Goal: Task Accomplishment & Management: Complete application form

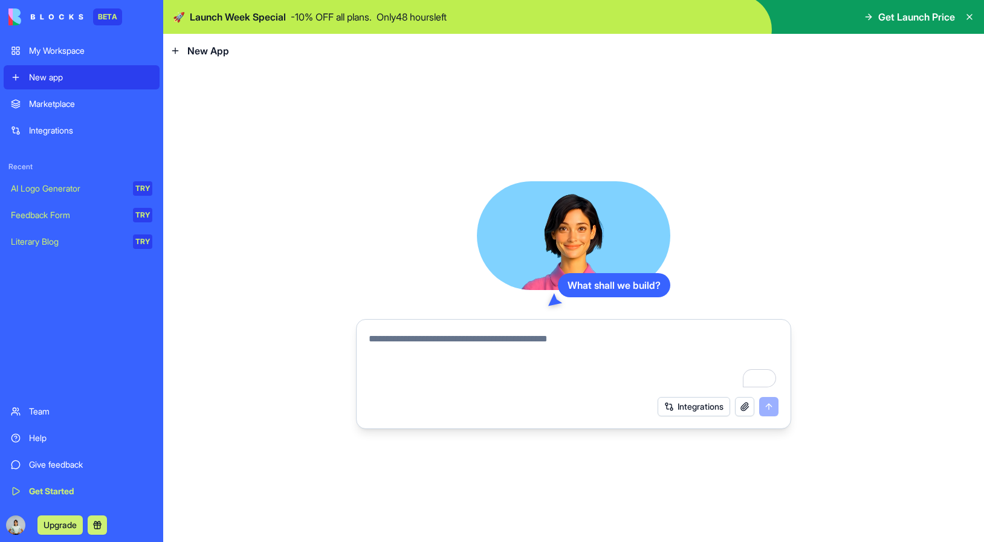
click at [86, 51] on div "My Workspace" at bounding box center [90, 51] width 123 height 12
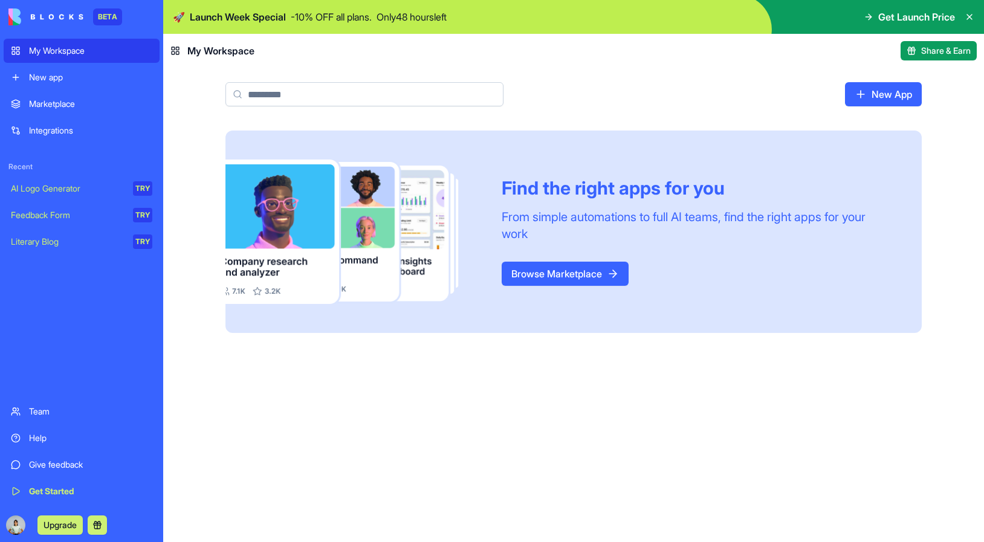
click at [898, 98] on link "New App" at bounding box center [883, 94] width 77 height 24
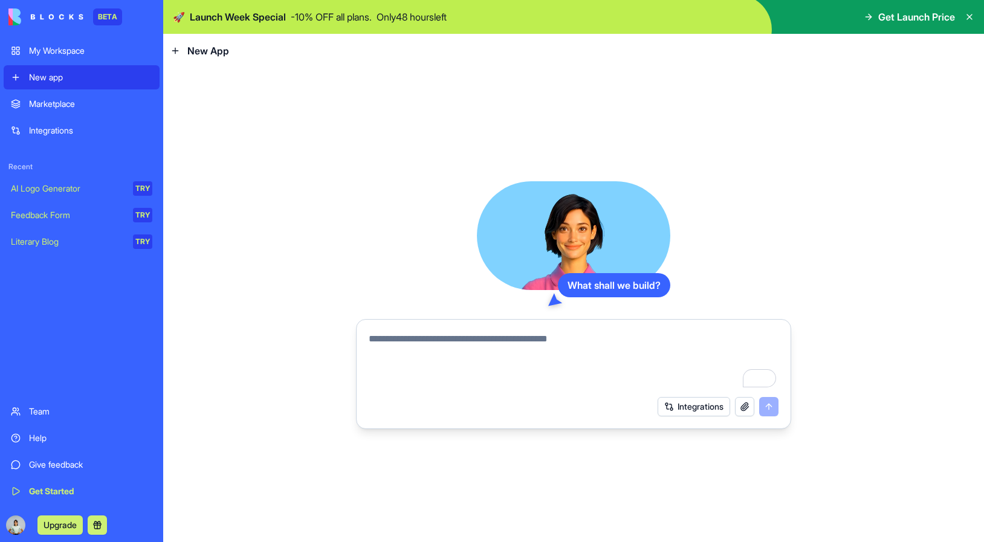
click at [706, 408] on button "Integrations" at bounding box center [694, 406] width 73 height 19
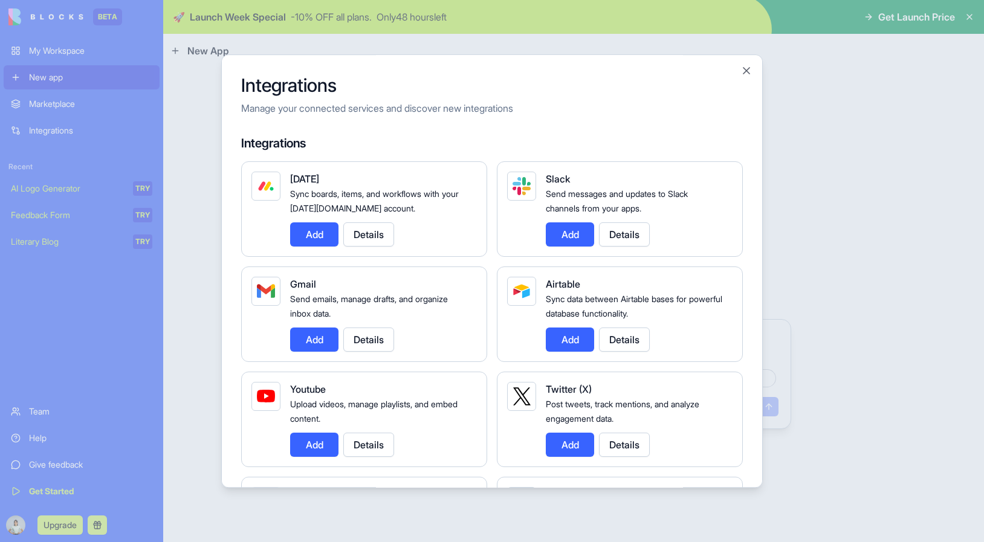
click at [306, 236] on button "Add" at bounding box center [314, 234] width 48 height 24
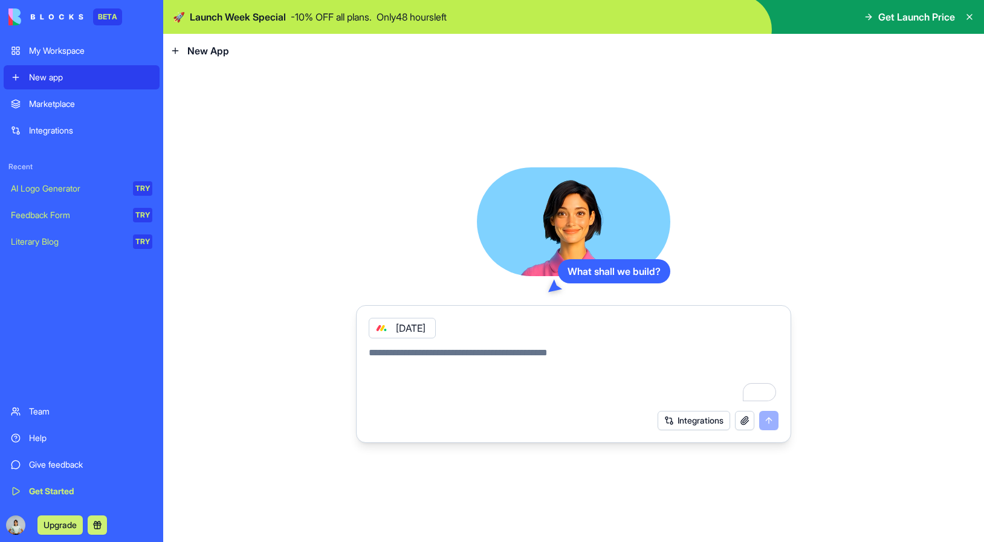
click at [664, 417] on button "Integrations" at bounding box center [694, 420] width 73 height 19
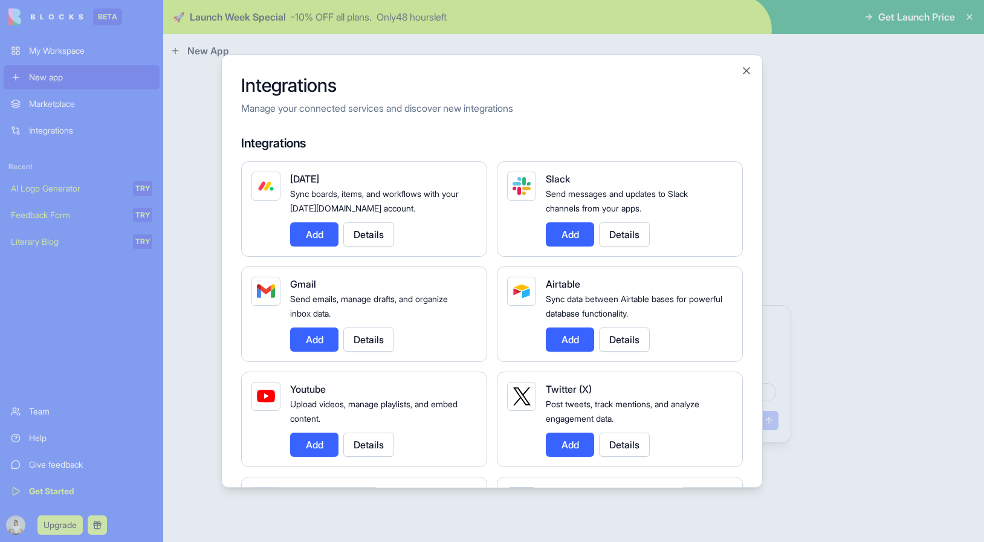
click at [576, 236] on button "Add" at bounding box center [570, 234] width 48 height 24
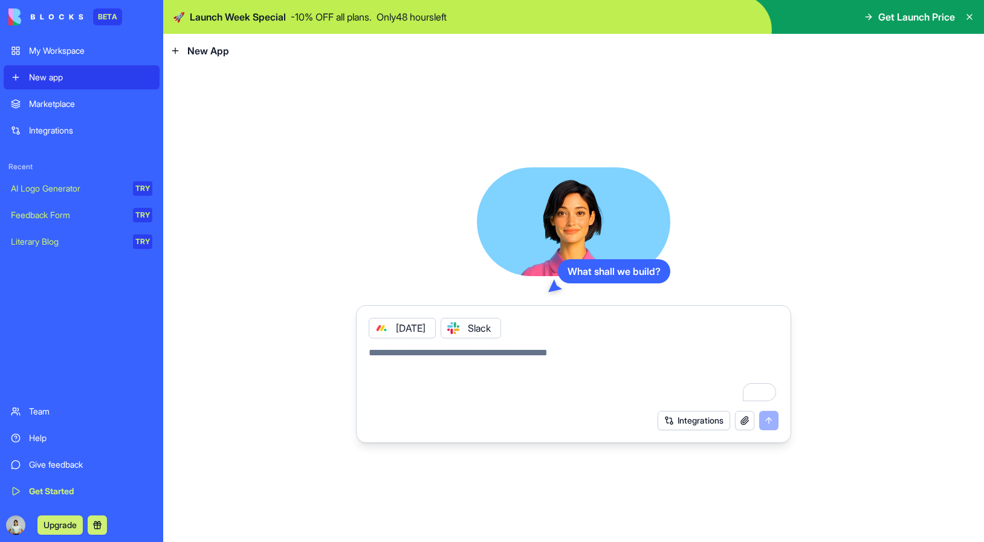
click at [682, 417] on button "Integrations" at bounding box center [694, 420] width 73 height 19
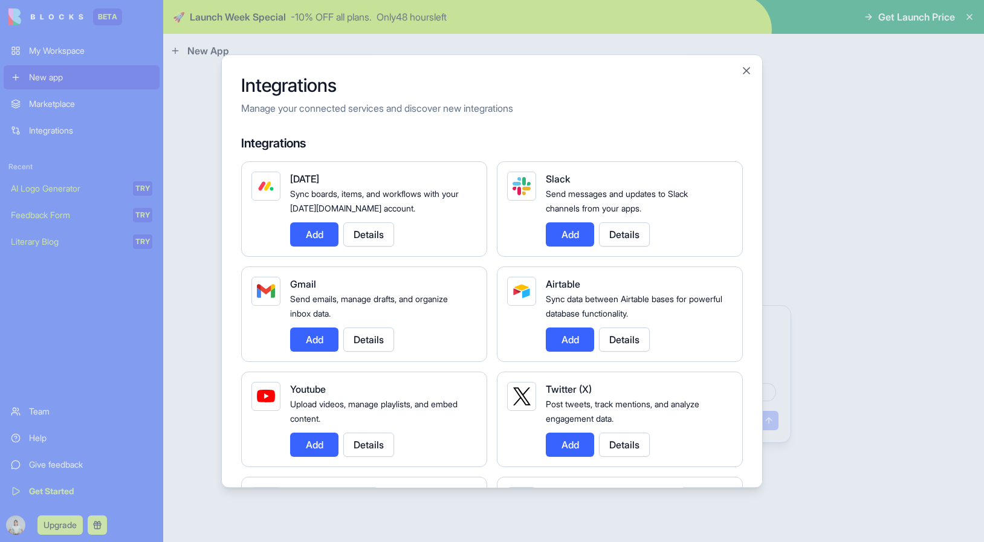
click at [316, 340] on button "Add" at bounding box center [314, 340] width 48 height 24
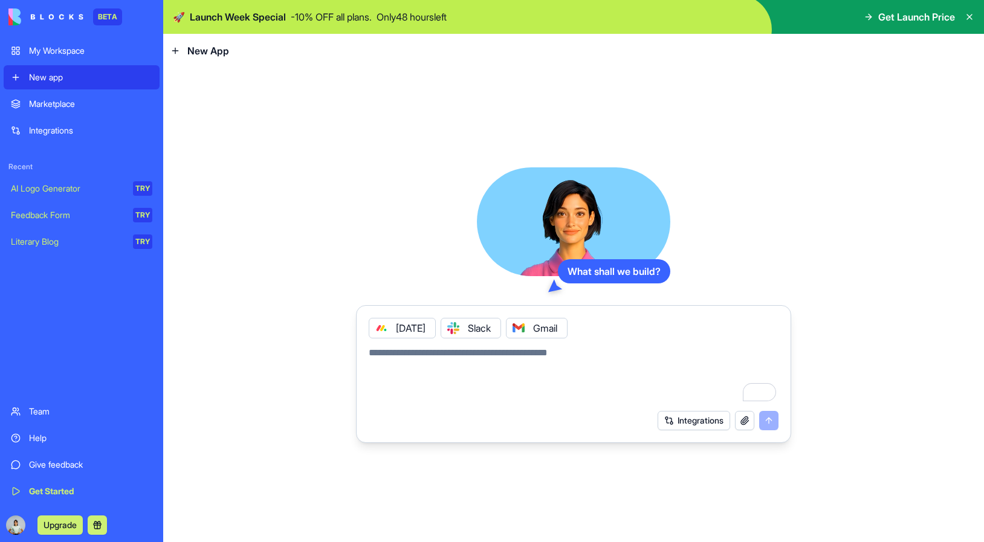
click at [458, 358] on textarea "To enrich screen reader interactions, please activate Accessibility in Grammarl…" at bounding box center [574, 375] width 410 height 58
type textarea "**********"
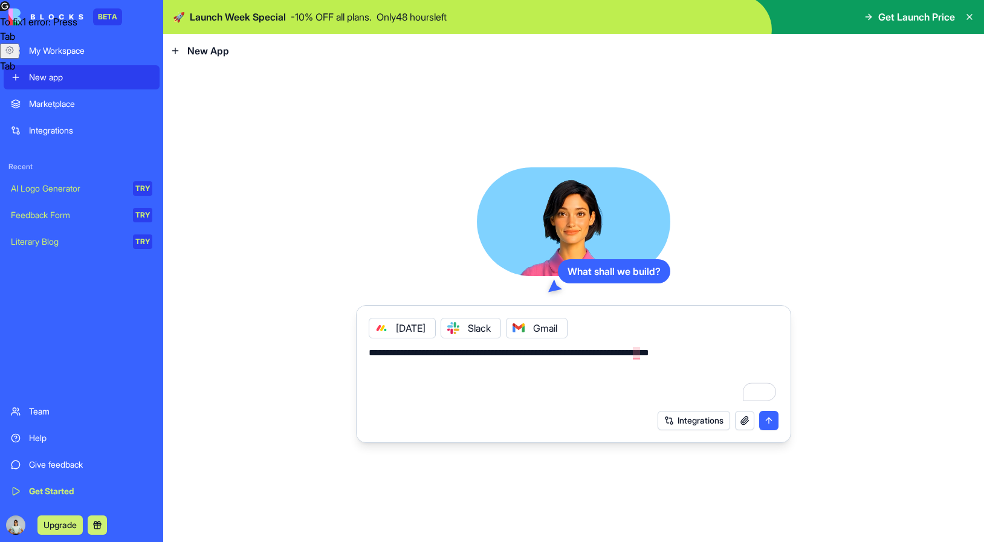
click at [770, 424] on button "submit" at bounding box center [768, 420] width 19 height 19
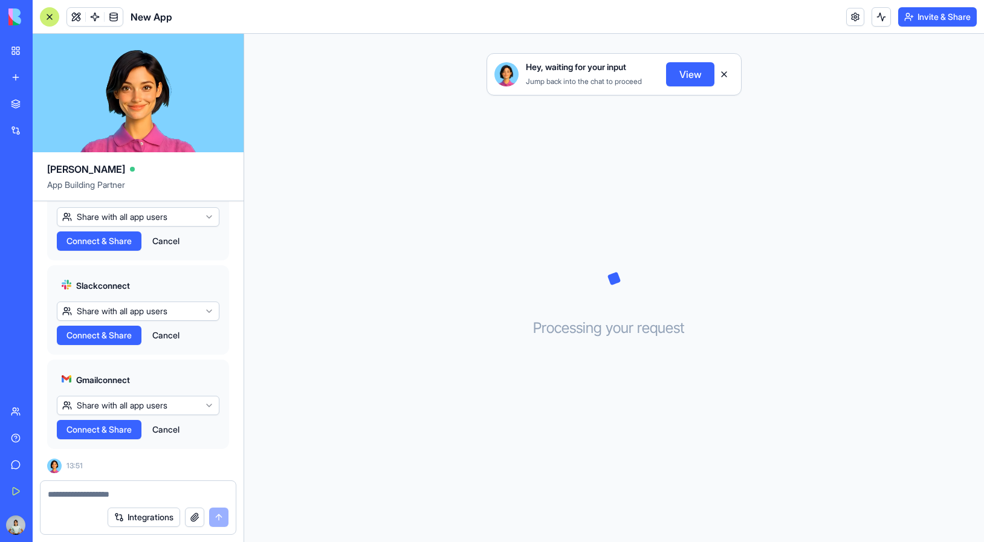
scroll to position [400, 0]
click at [125, 238] on span "Connect & Share" at bounding box center [99, 241] width 65 height 12
click at [684, 77] on button "View" at bounding box center [690, 74] width 48 height 24
click at [698, 77] on button "View" at bounding box center [690, 74] width 48 height 24
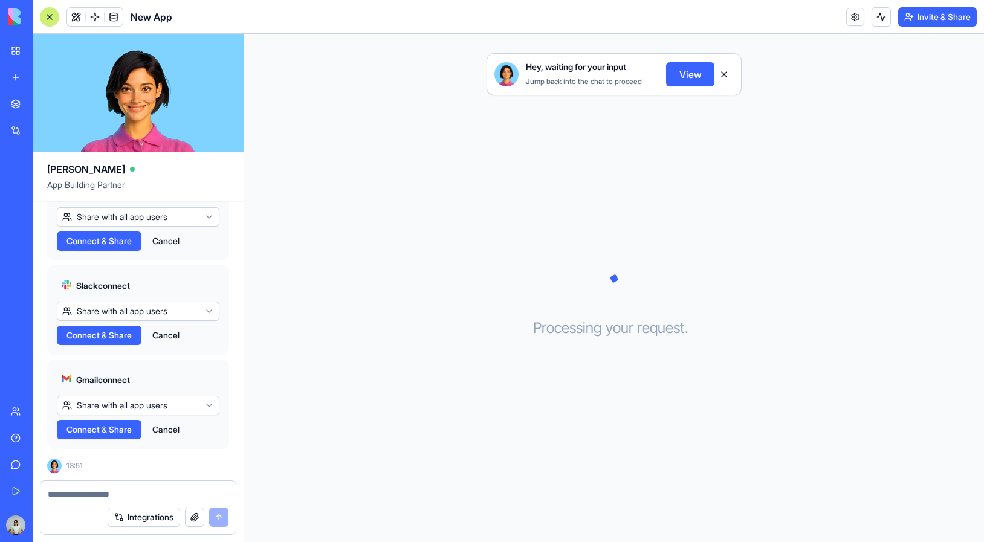
click at [698, 77] on button "View" at bounding box center [690, 74] width 48 height 24
click at [107, 239] on span "Connect & Share" at bounding box center [99, 241] width 65 height 12
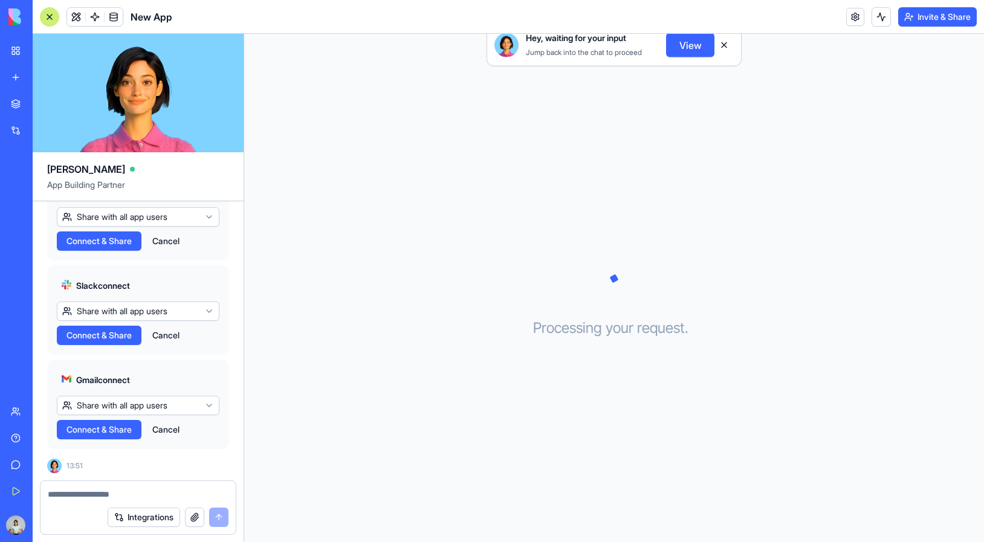
scroll to position [324, 0]
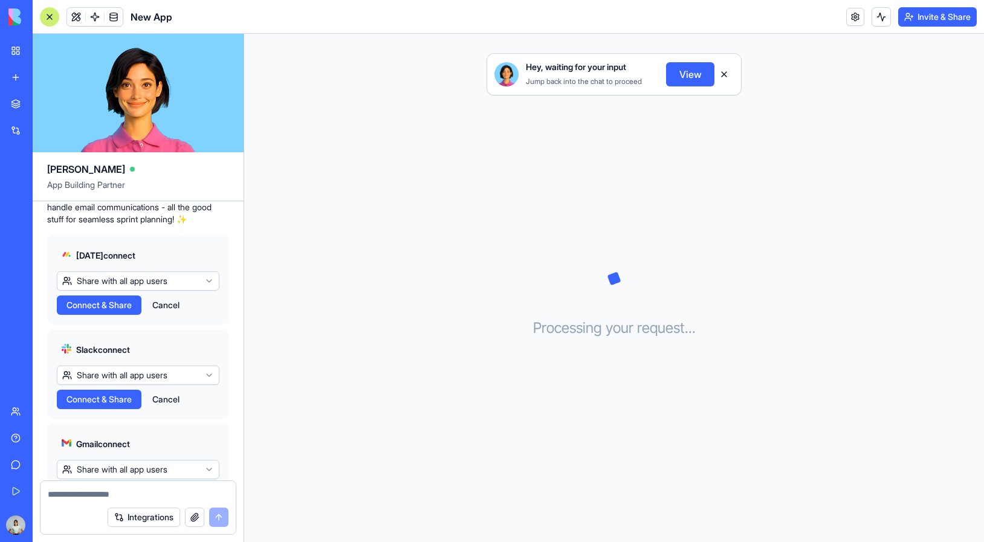
click at [120, 311] on span "Connect & Share" at bounding box center [99, 305] width 65 height 12
click at [721, 75] on button at bounding box center [724, 74] width 19 height 19
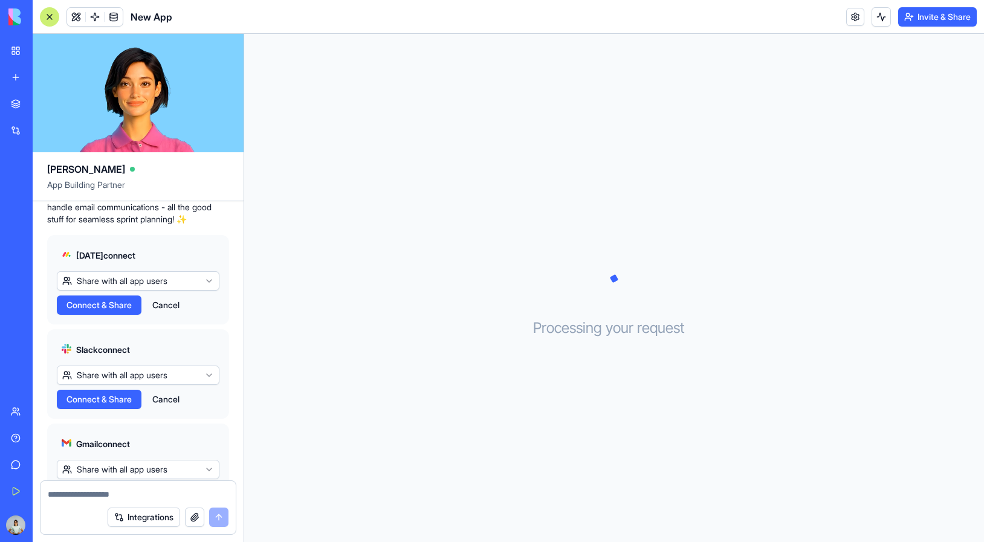
click at [105, 406] on span "Connect & Share" at bounding box center [99, 400] width 65 height 12
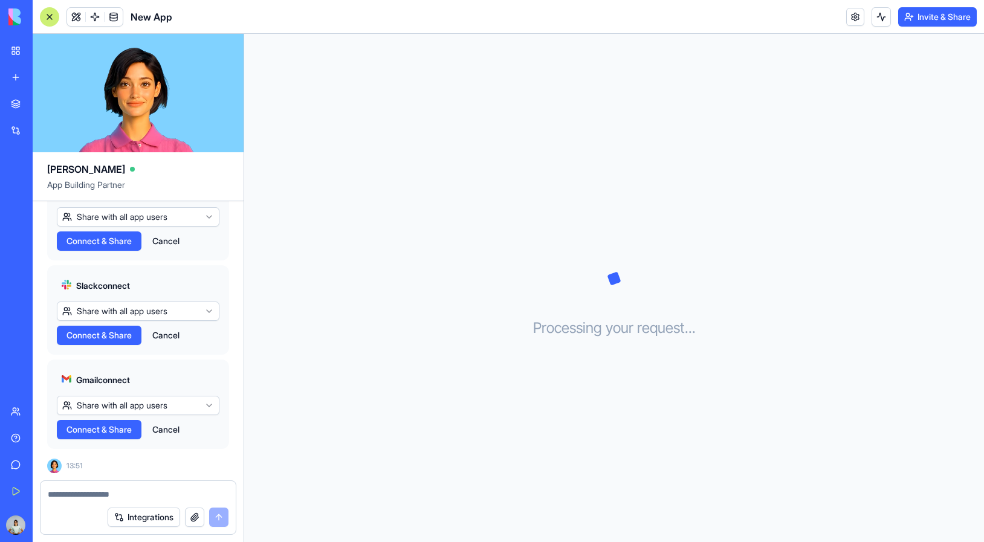
click at [106, 432] on span "Connect & Share" at bounding box center [99, 430] width 65 height 12
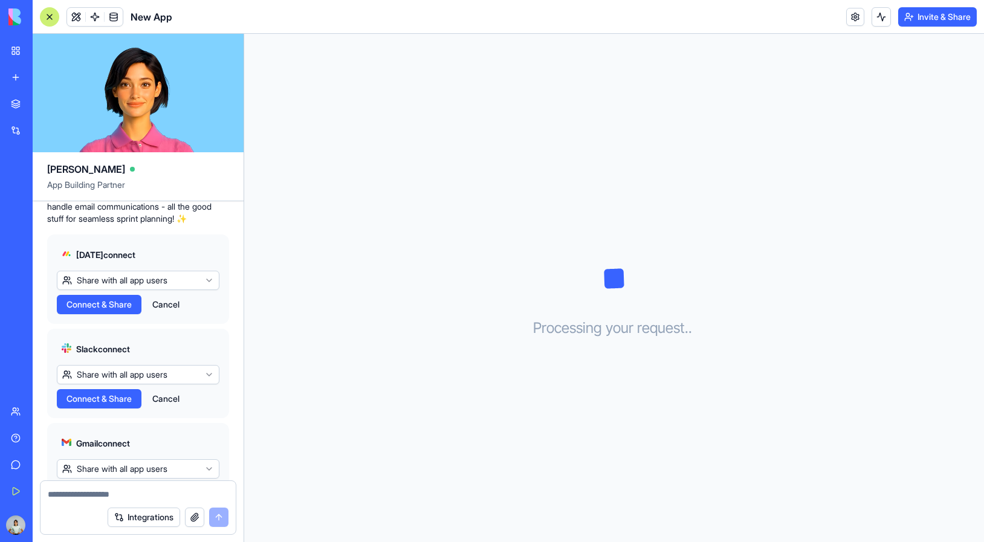
scroll to position [312, 0]
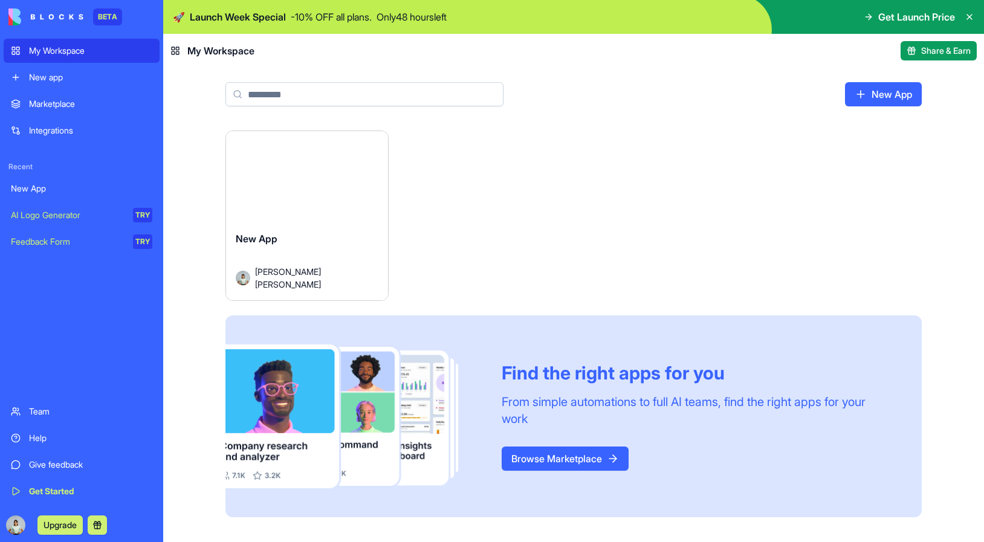
click at [57, 104] on div "Marketplace" at bounding box center [90, 104] width 123 height 12
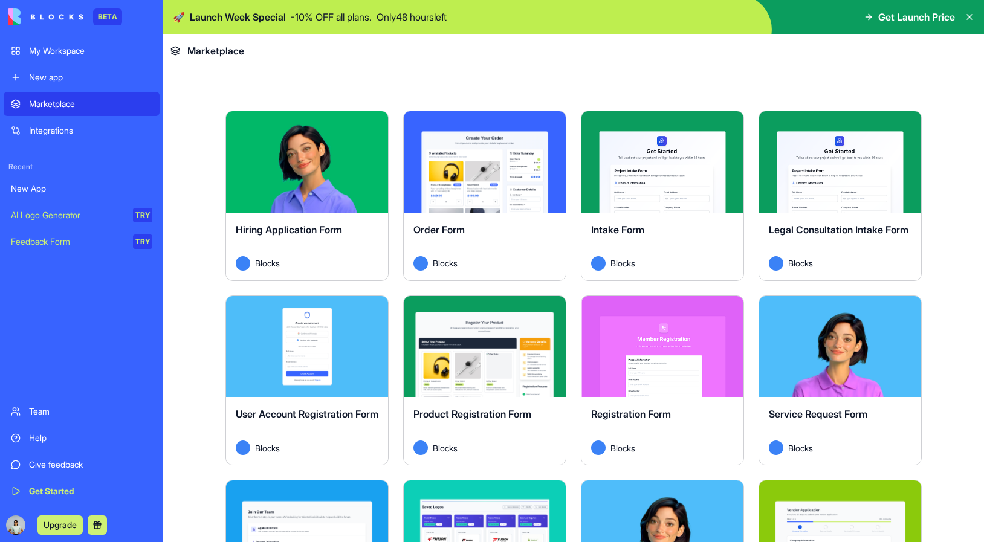
scroll to position [204, 0]
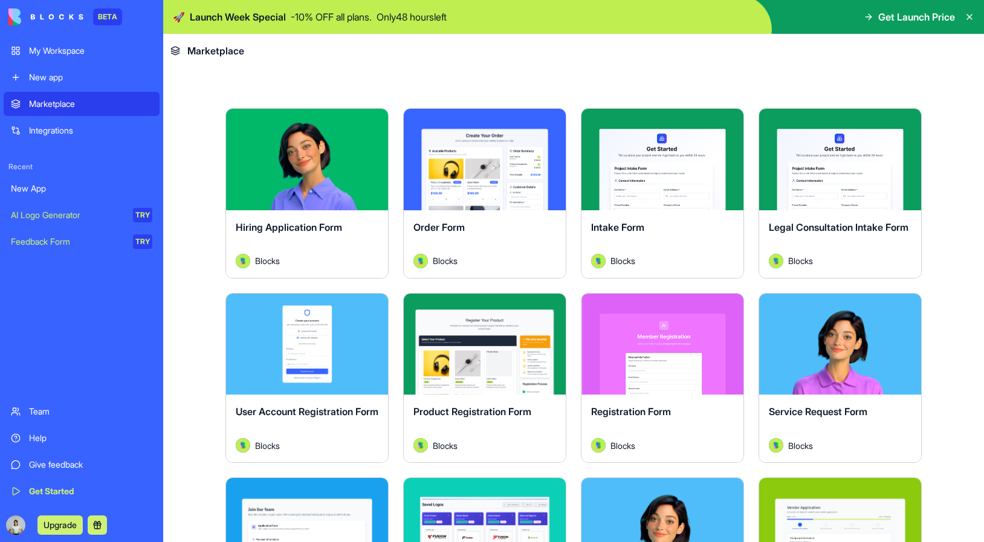
click at [826, 365] on div "Explore" at bounding box center [840, 345] width 162 height 102
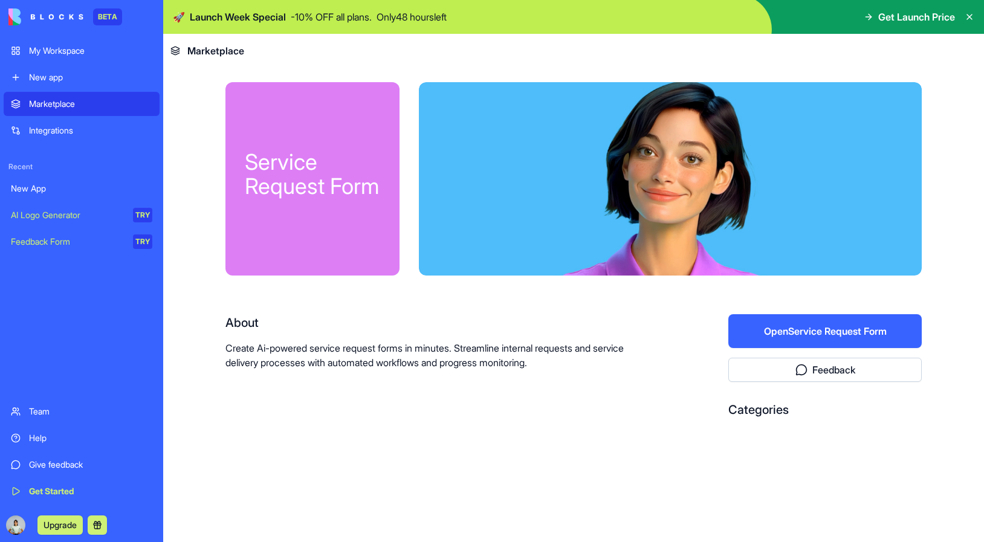
click at [817, 330] on button "Open Service Request Form" at bounding box center [825, 331] width 193 height 34
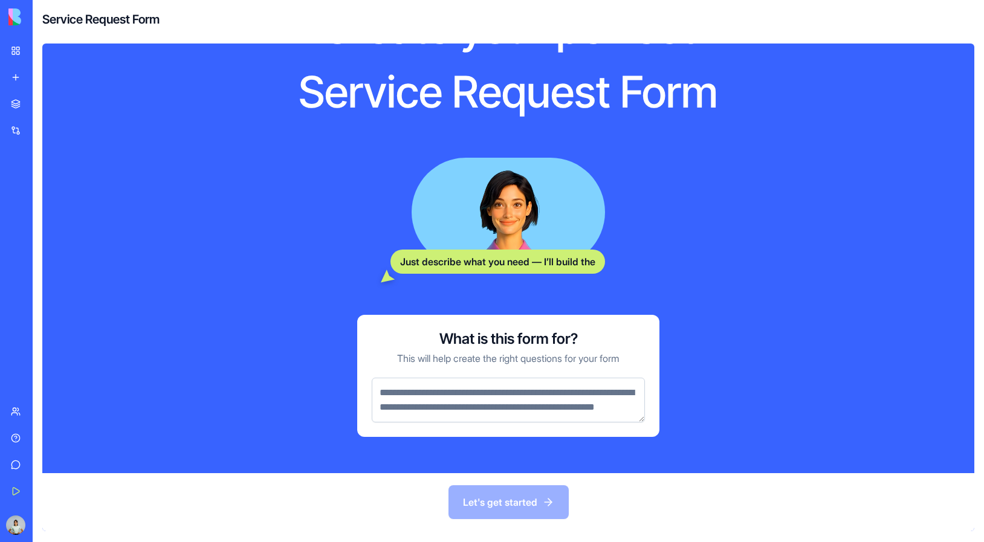
scroll to position [99, 0]
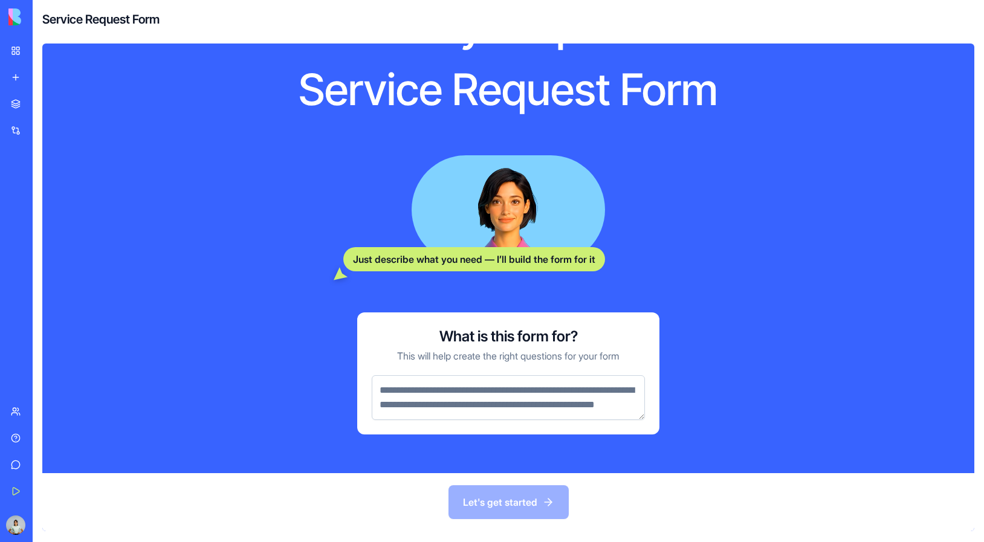
click at [489, 398] on textarea at bounding box center [508, 397] width 273 height 45
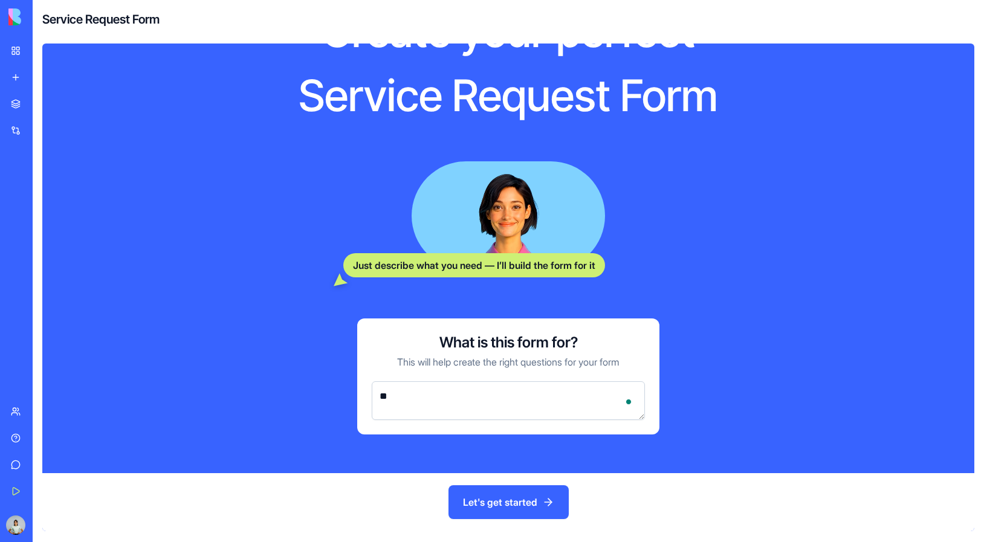
scroll to position [78, 0]
type textarea "**********"
click at [527, 503] on button "Let's get started" at bounding box center [509, 503] width 120 height 34
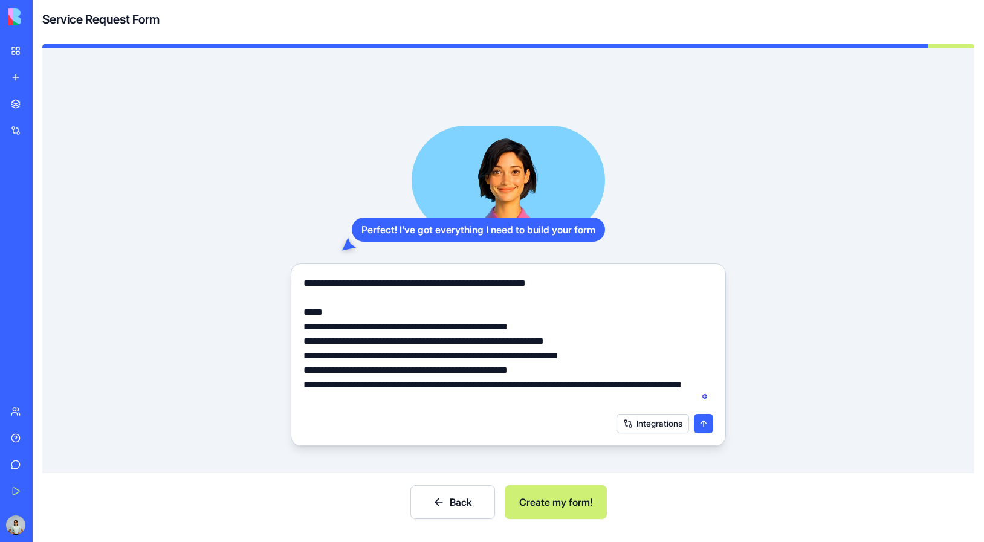
drag, startPoint x: 527, startPoint y: 382, endPoint x: 518, endPoint y: 349, distance: 33.9
click at [518, 349] on textarea "**********" at bounding box center [509, 341] width 410 height 131
click at [504, 342] on textarea "**********" at bounding box center [509, 341] width 410 height 131
click at [471, 310] on textarea "**********" at bounding box center [509, 341] width 410 height 131
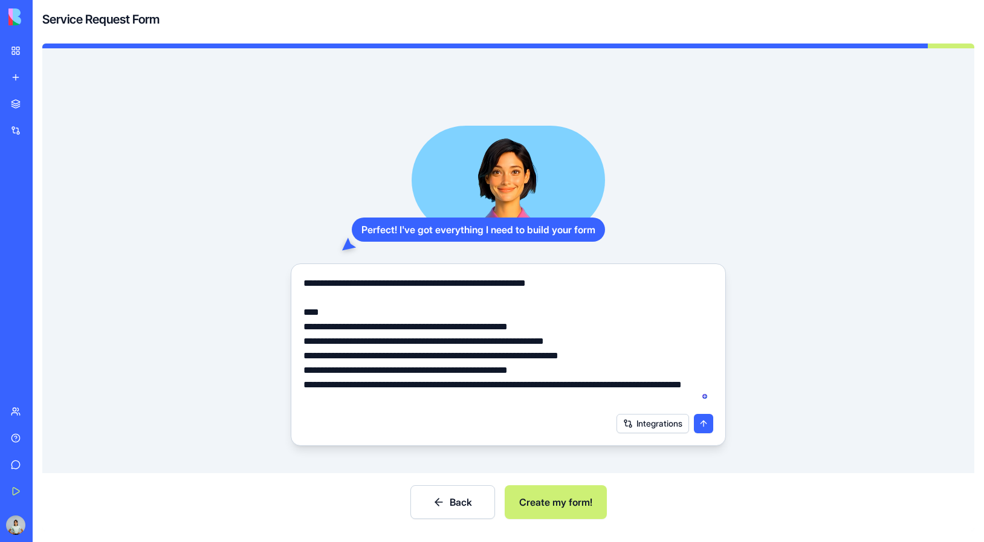
type textarea "**********"
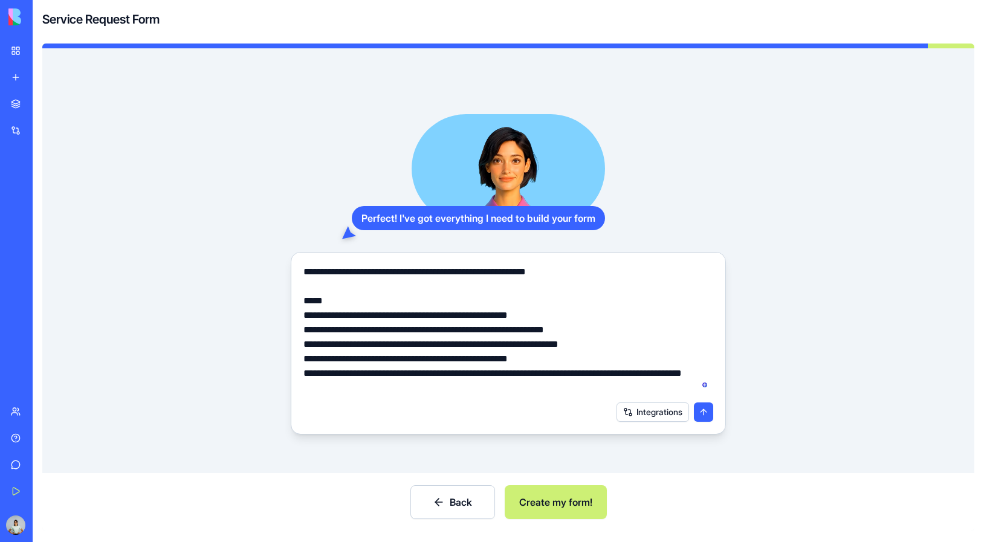
click at [470, 501] on button "Back" at bounding box center [453, 503] width 85 height 34
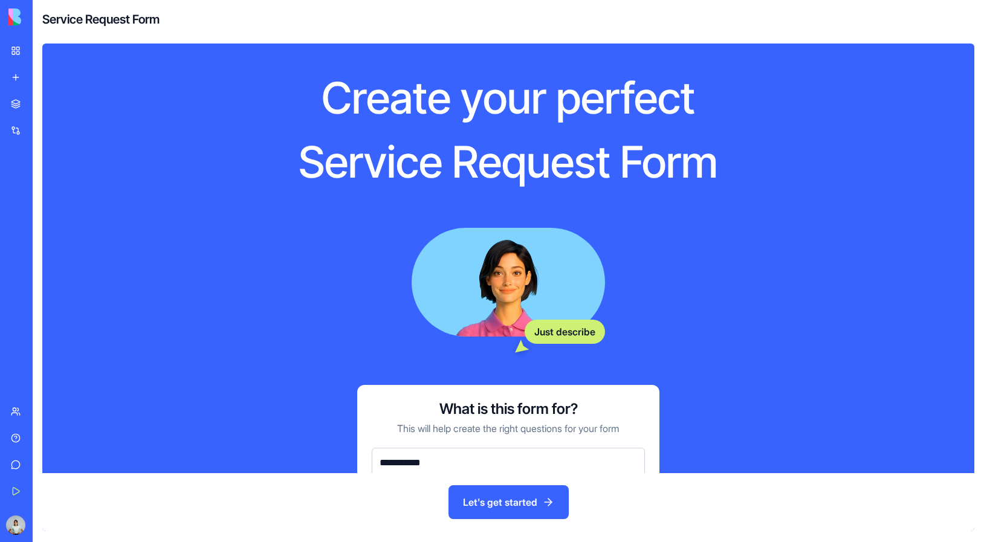
scroll to position [78, 0]
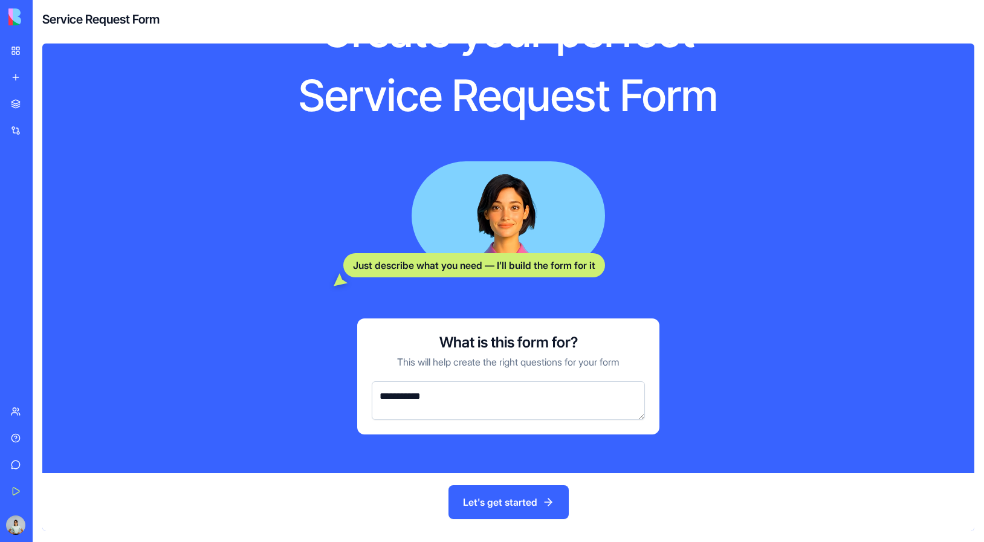
click at [553, 512] on button "Let's get started" at bounding box center [509, 503] width 120 height 34
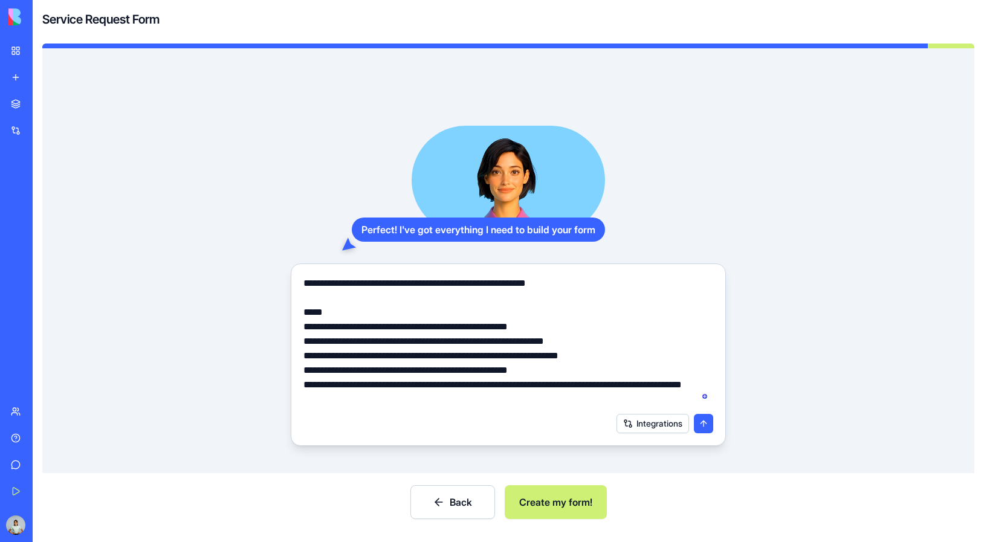
click at [568, 508] on button "Create my form!" at bounding box center [556, 503] width 102 height 34
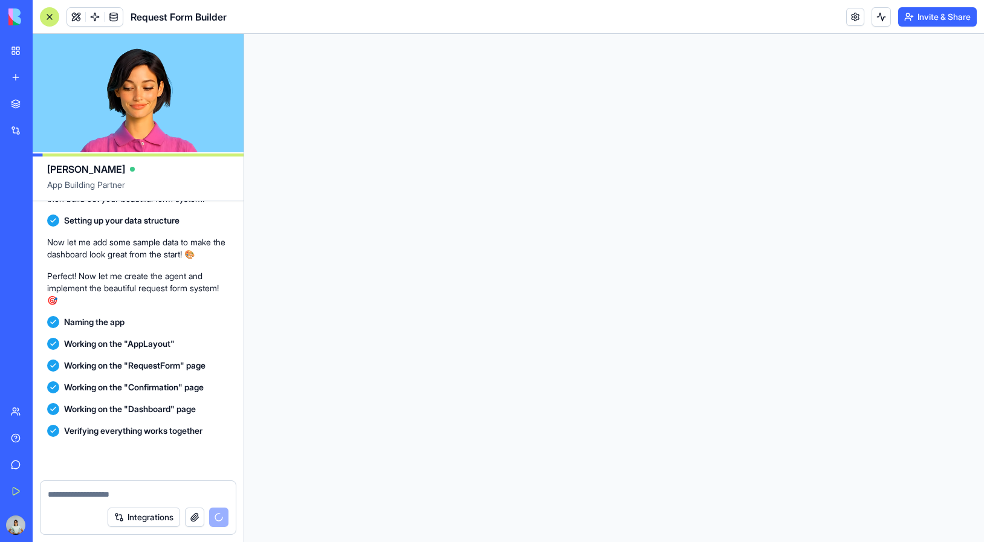
scroll to position [478, 0]
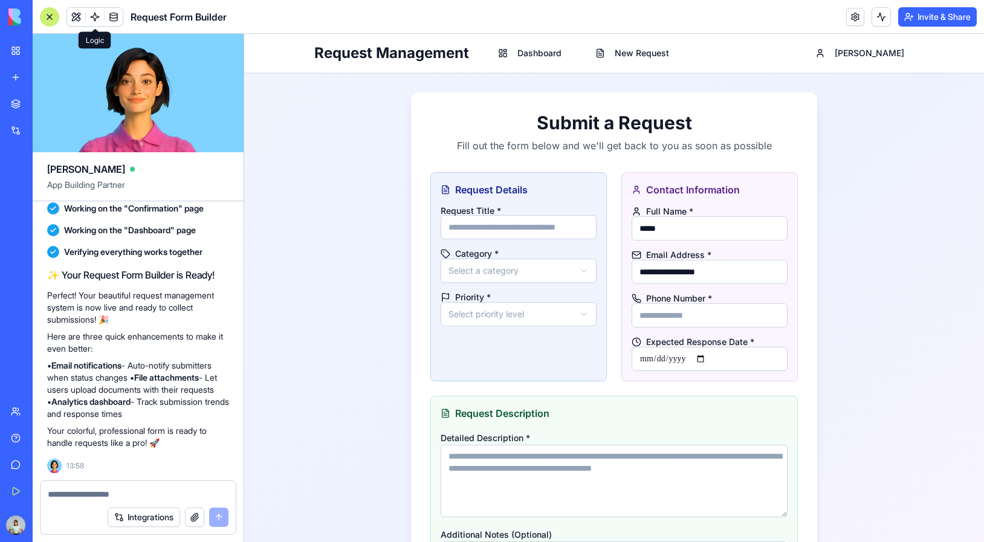
click at [96, 19] on span at bounding box center [95, 17] width 34 height 34
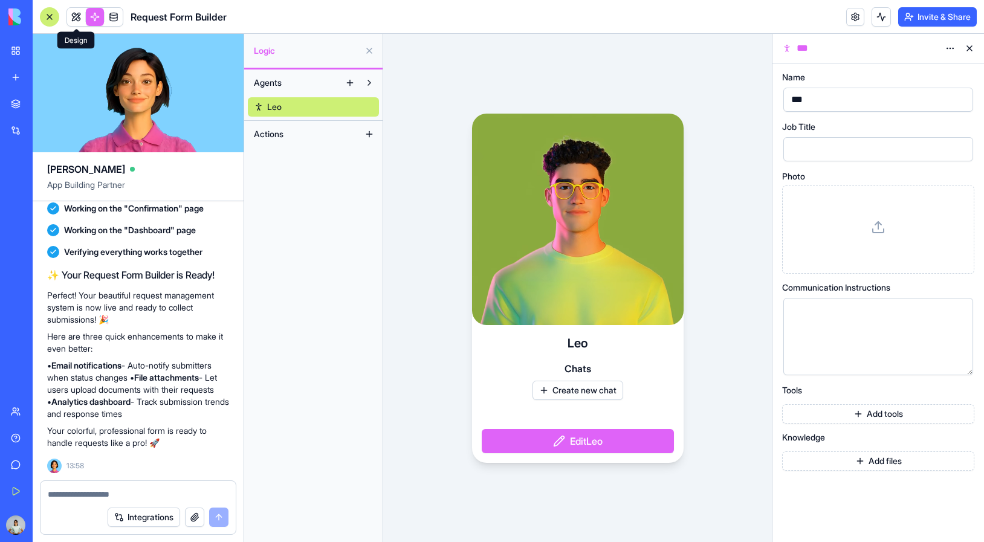
click at [76, 8] on link at bounding box center [76, 17] width 18 height 18
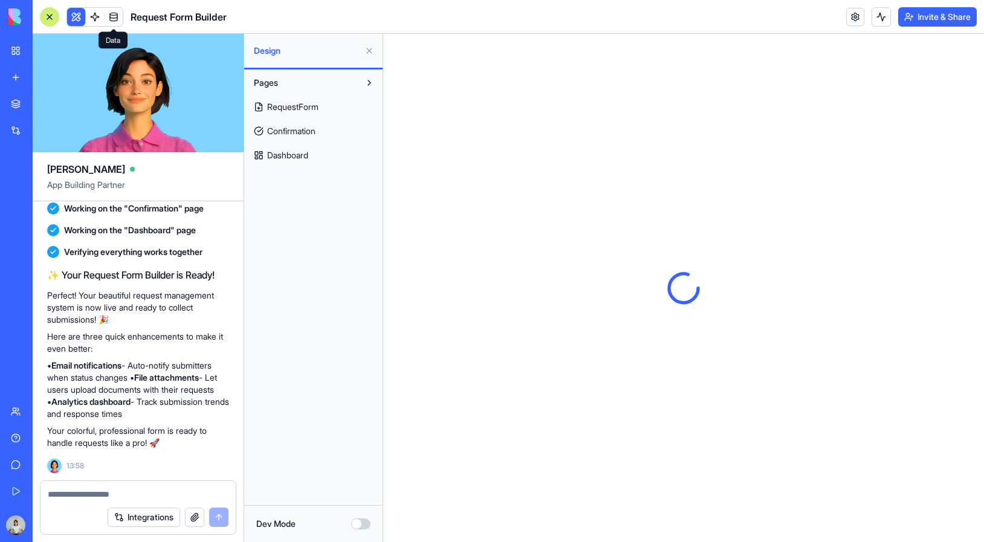
click at [116, 13] on span at bounding box center [114, 17] width 34 height 34
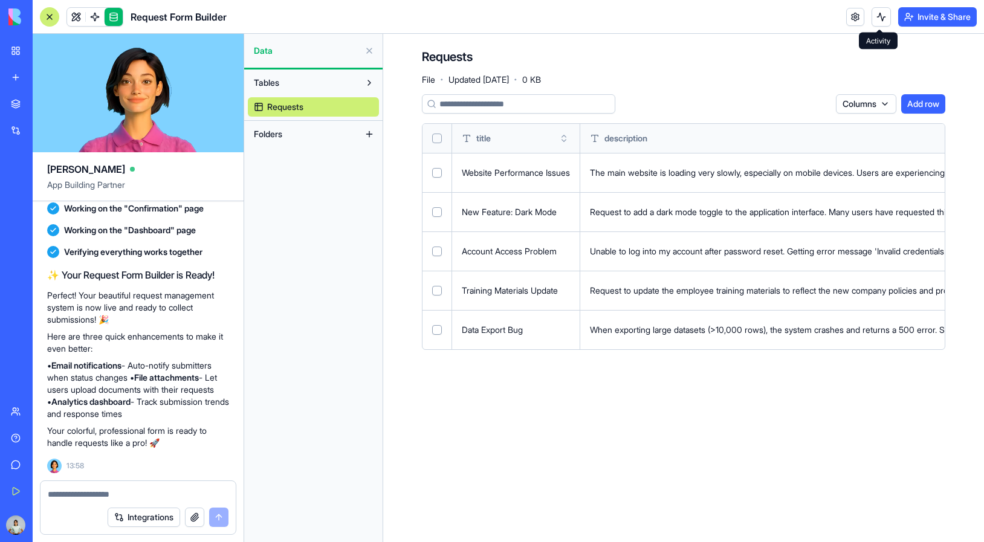
click at [882, 23] on button at bounding box center [881, 16] width 19 height 19
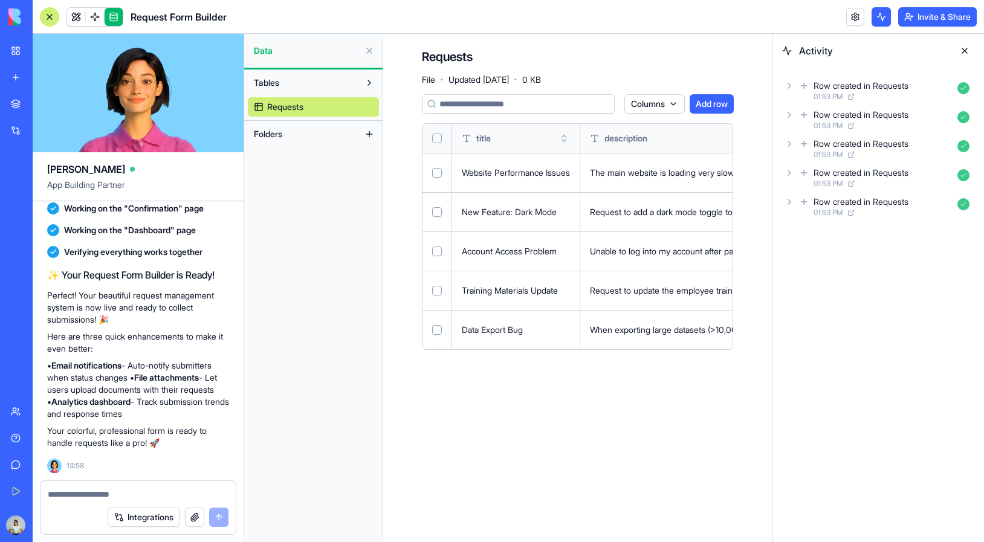
click at [791, 85] on icon at bounding box center [790, 86] width 10 height 10
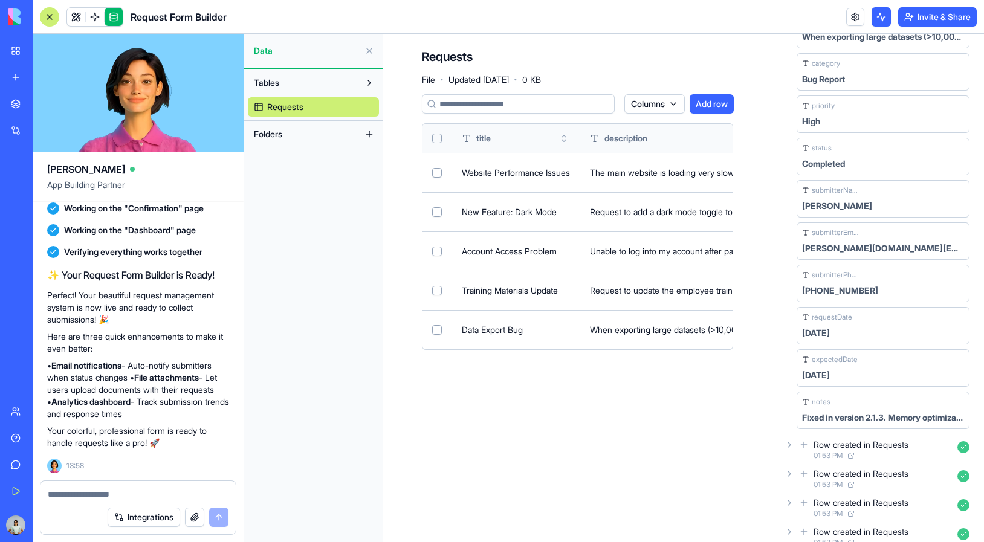
scroll to position [166, 0]
click at [845, 403] on div "notes" at bounding box center [831, 400] width 58 height 10
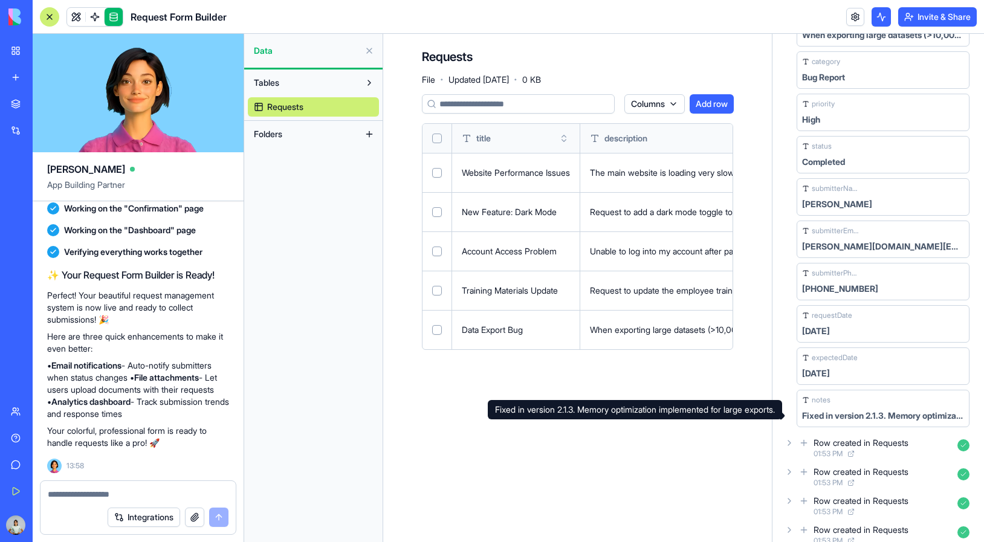
click at [794, 443] on icon at bounding box center [790, 443] width 10 height 10
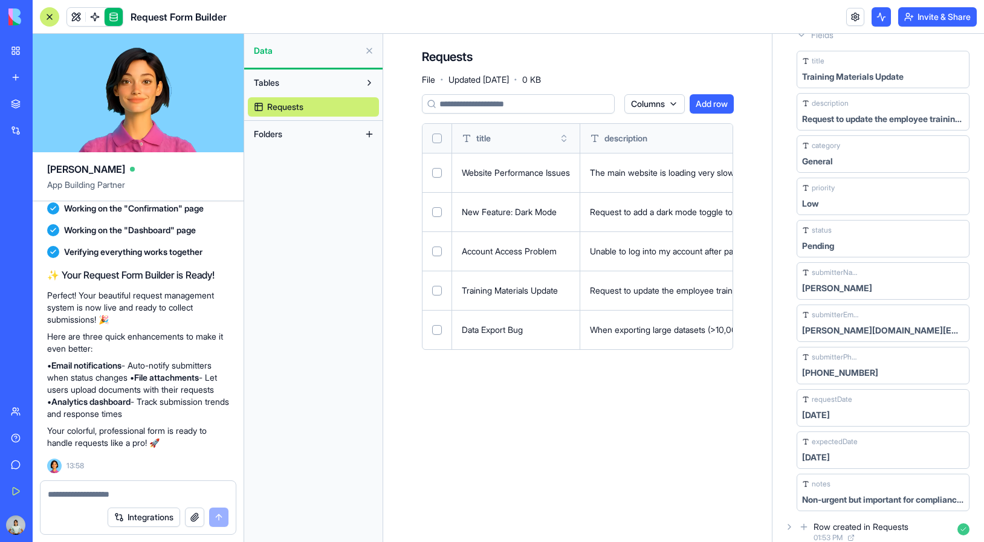
scroll to position [677, 0]
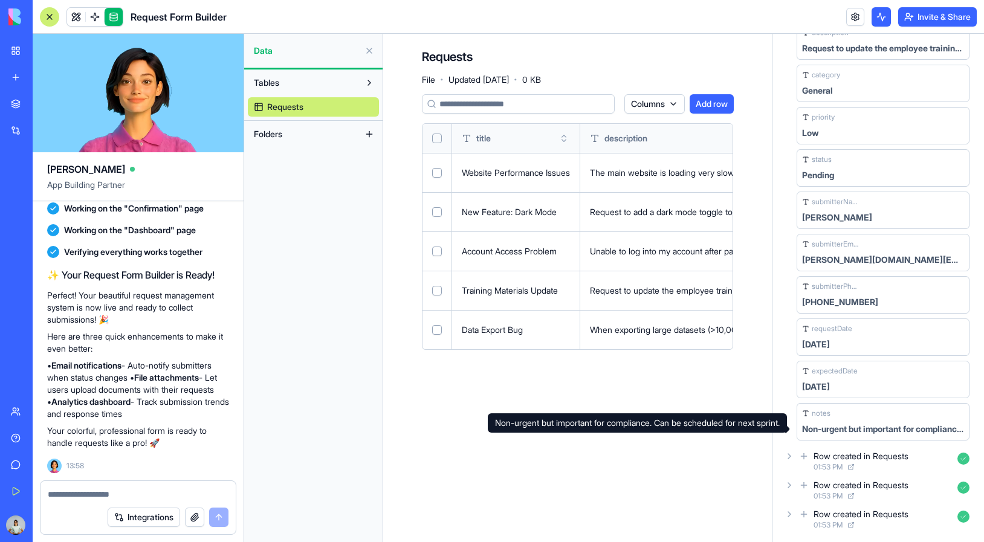
click at [834, 456] on div "Row created in Requests" at bounding box center [861, 456] width 95 height 12
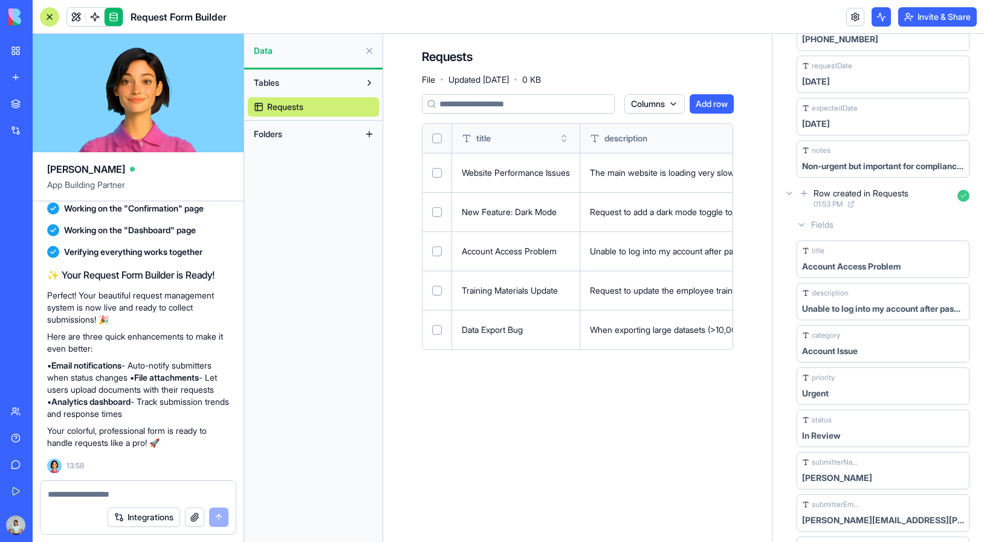
scroll to position [1171, 0]
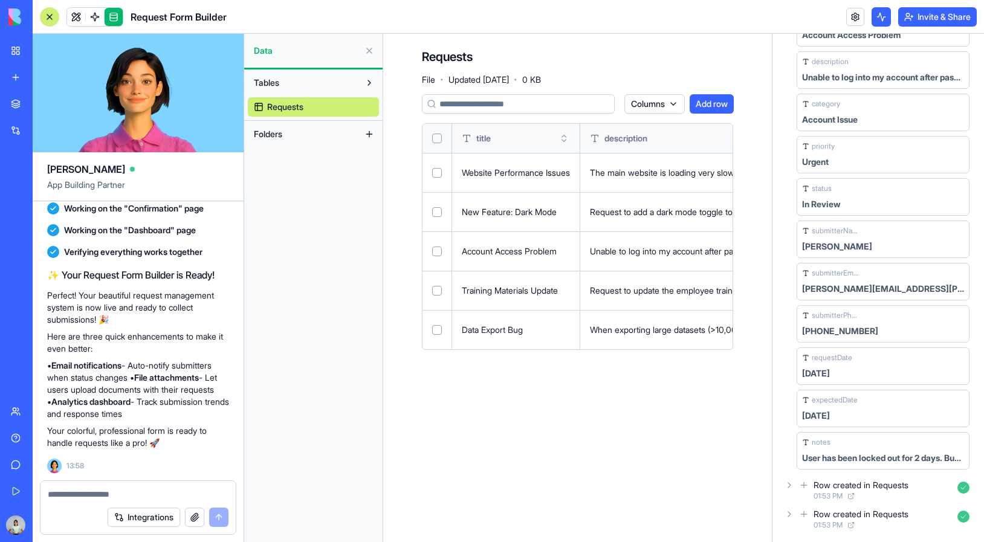
click at [834, 489] on div "Row created in Requests" at bounding box center [861, 485] width 95 height 12
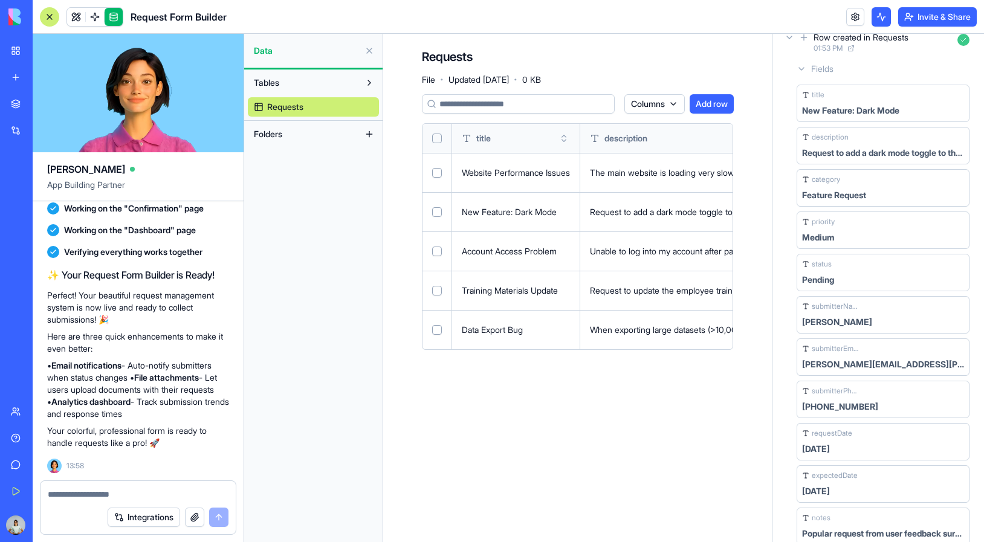
scroll to position [1666, 0]
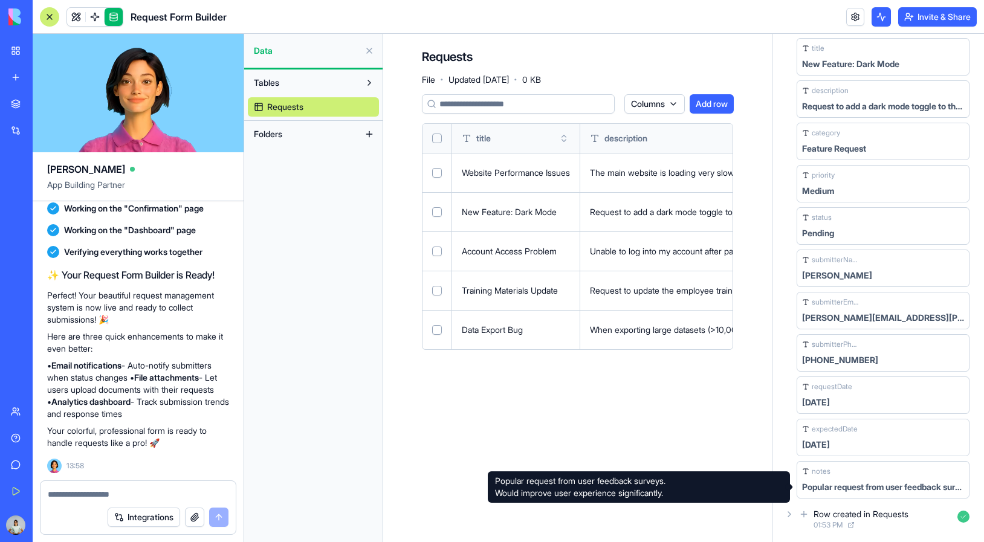
click at [834, 527] on span "01:53 PM" at bounding box center [828, 526] width 29 height 10
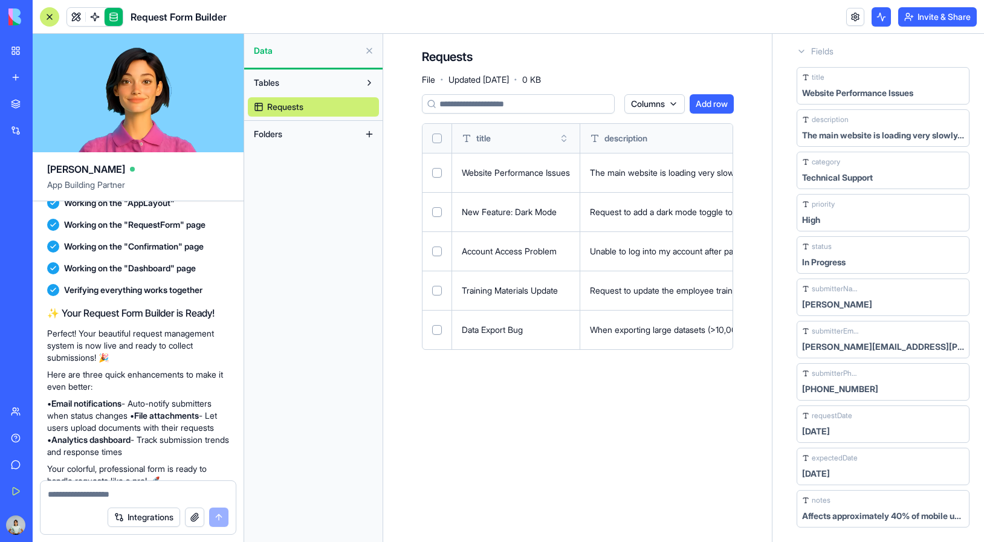
scroll to position [478, 0]
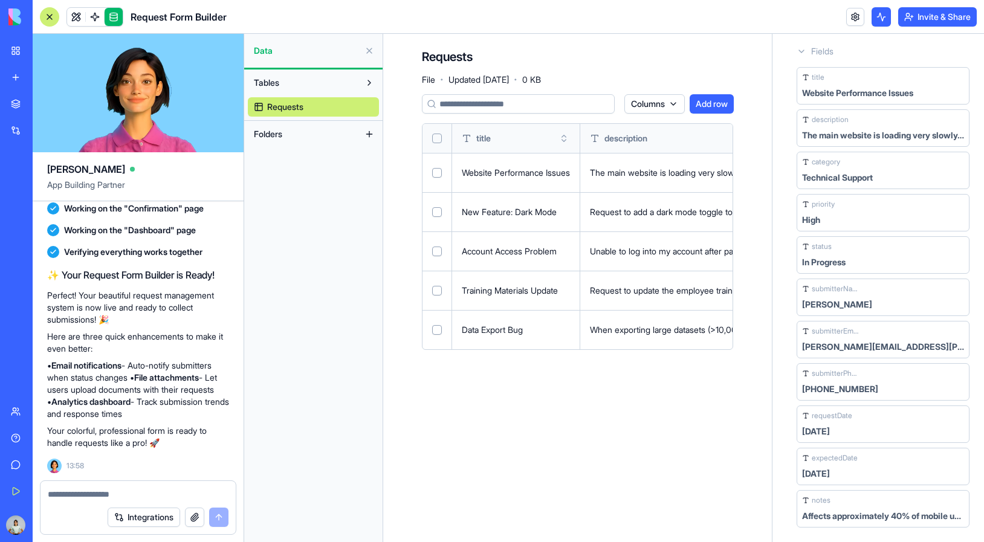
click at [324, 133] on button "Folders" at bounding box center [304, 134] width 112 height 19
click at [369, 136] on button at bounding box center [369, 134] width 19 height 19
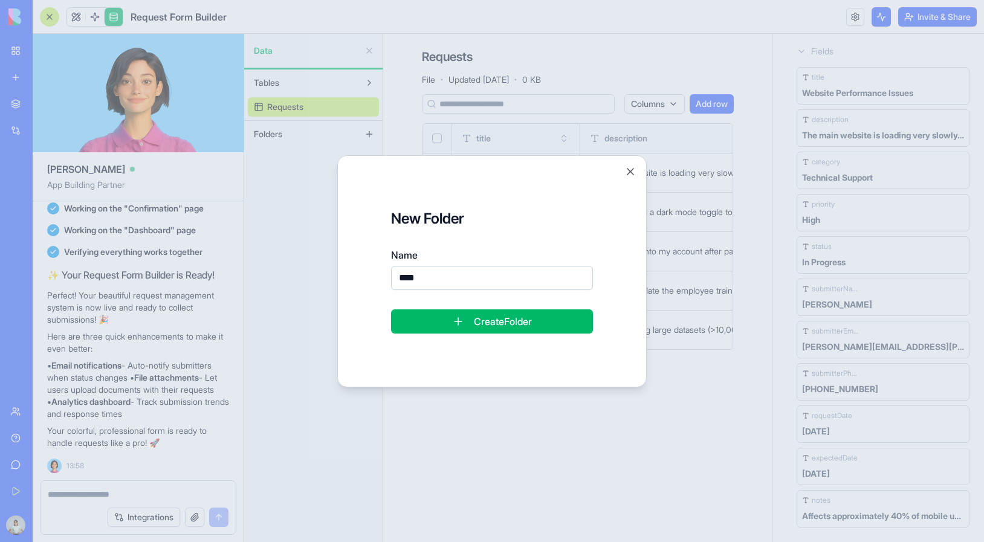
type input "****"
click at [470, 319] on button "Create Folder" at bounding box center [492, 322] width 202 height 24
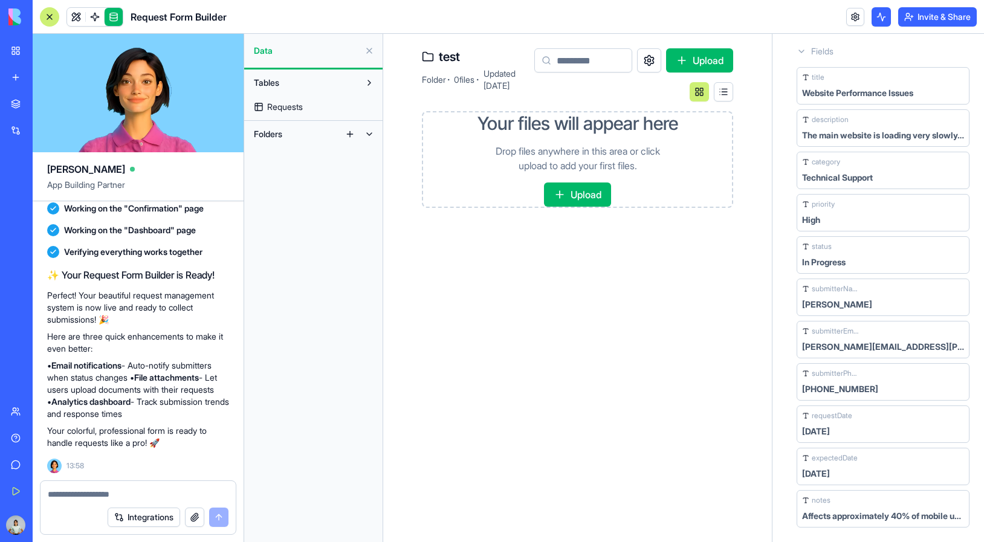
click at [572, 196] on button "Upload" at bounding box center [577, 195] width 67 height 24
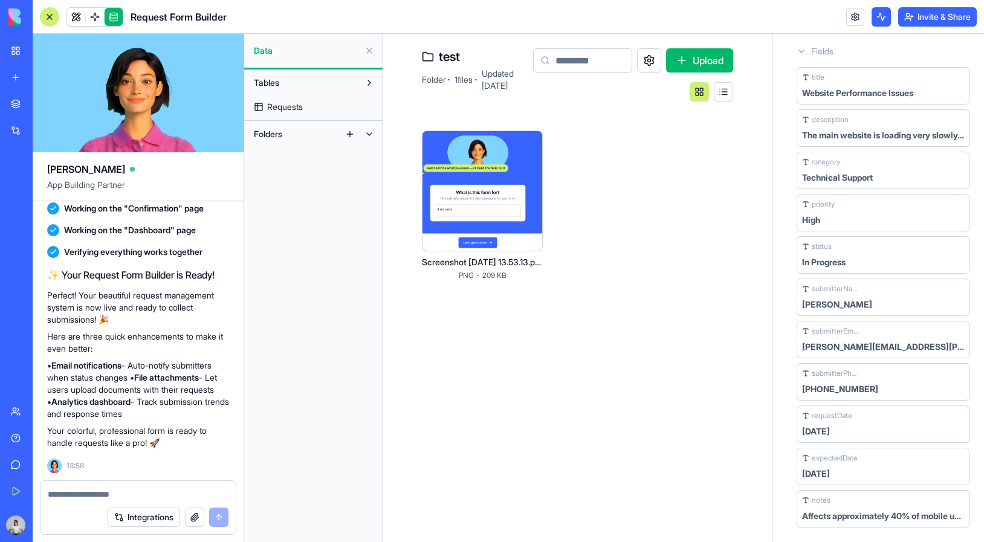
click at [723, 93] on button at bounding box center [723, 91] width 19 height 19
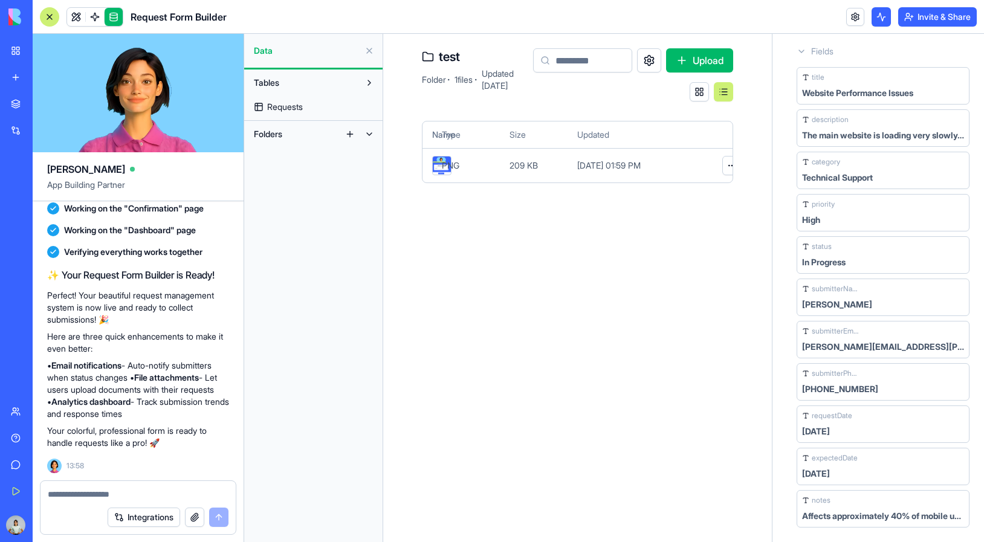
click at [703, 95] on button at bounding box center [699, 91] width 19 height 19
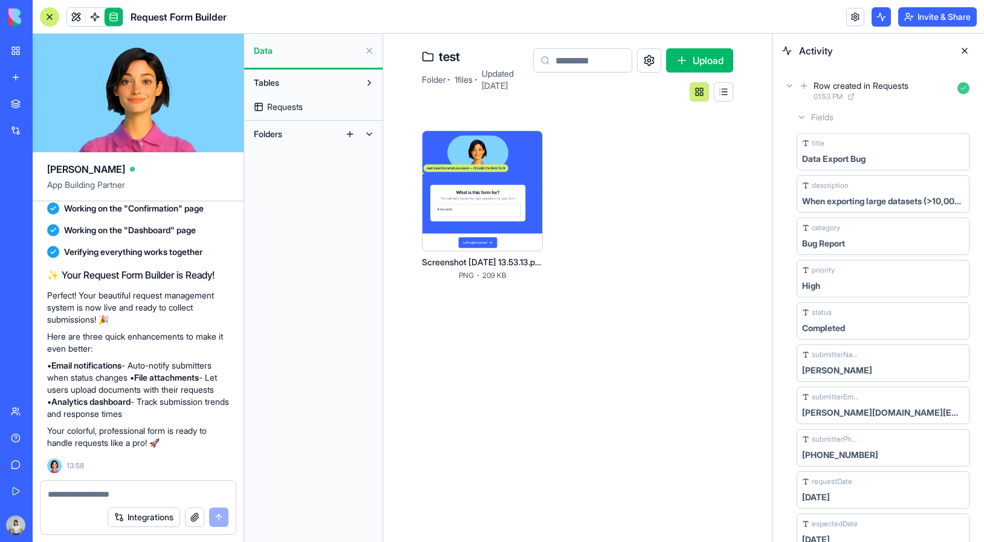
click at [817, 88] on div "Row created in Requests" at bounding box center [861, 86] width 95 height 12
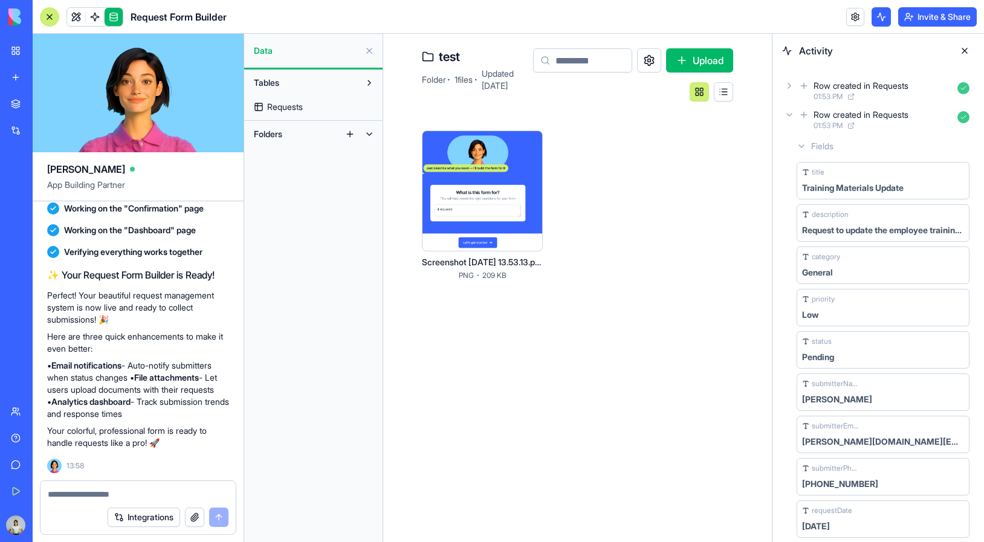
click at [966, 51] on button at bounding box center [964, 50] width 19 height 19
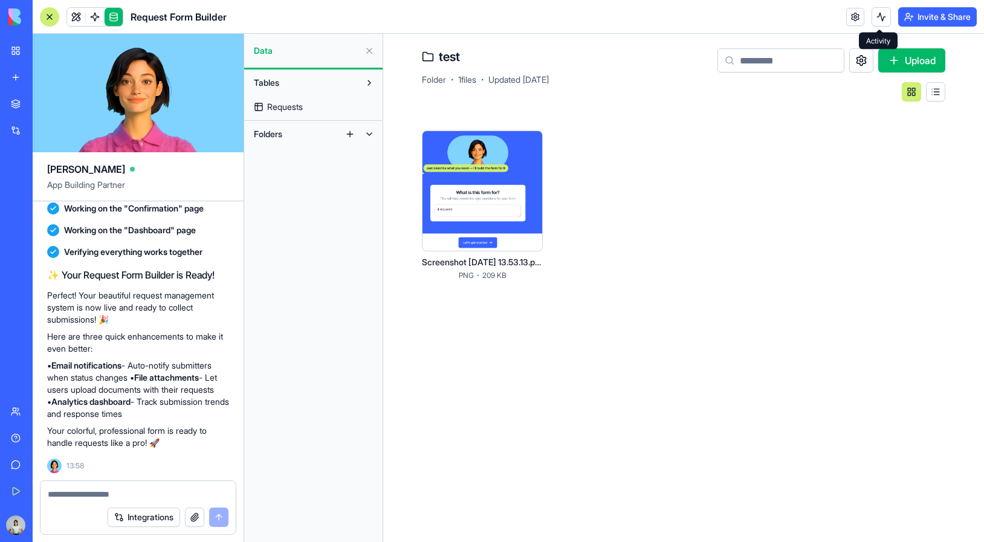
click at [873, 11] on button at bounding box center [881, 16] width 19 height 19
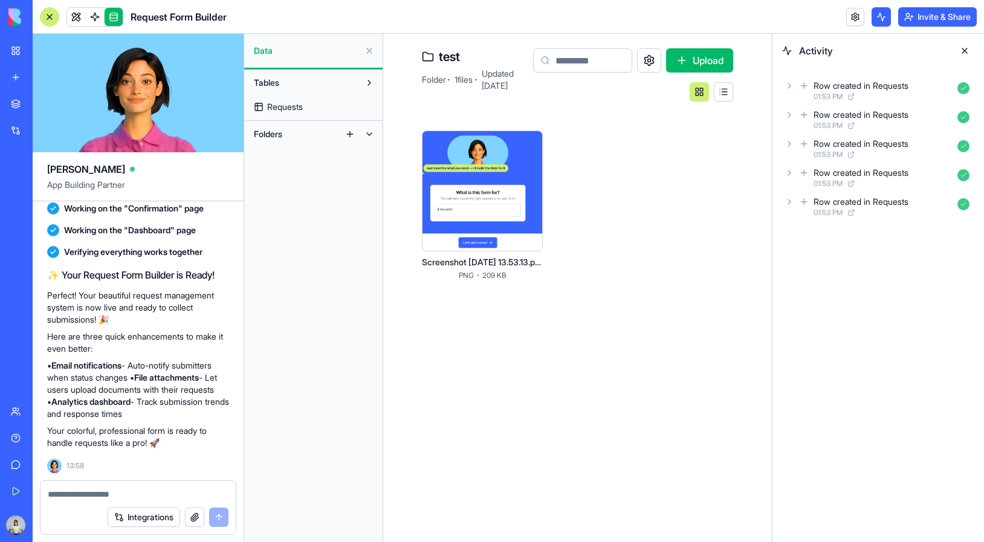
click at [801, 100] on div "Row created in Requests 01:53 PM" at bounding box center [878, 90] width 192 height 27
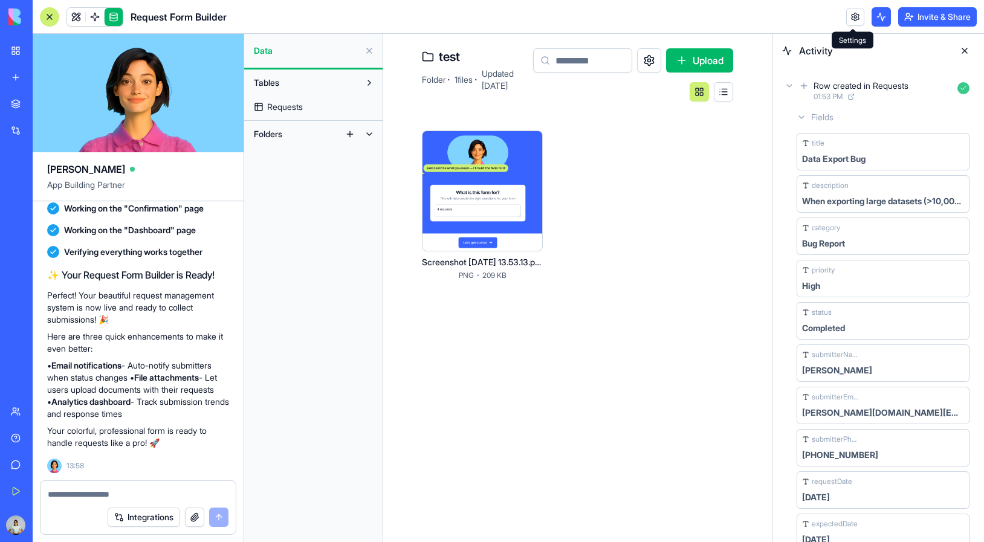
click at [851, 19] on link at bounding box center [855, 17] width 18 height 18
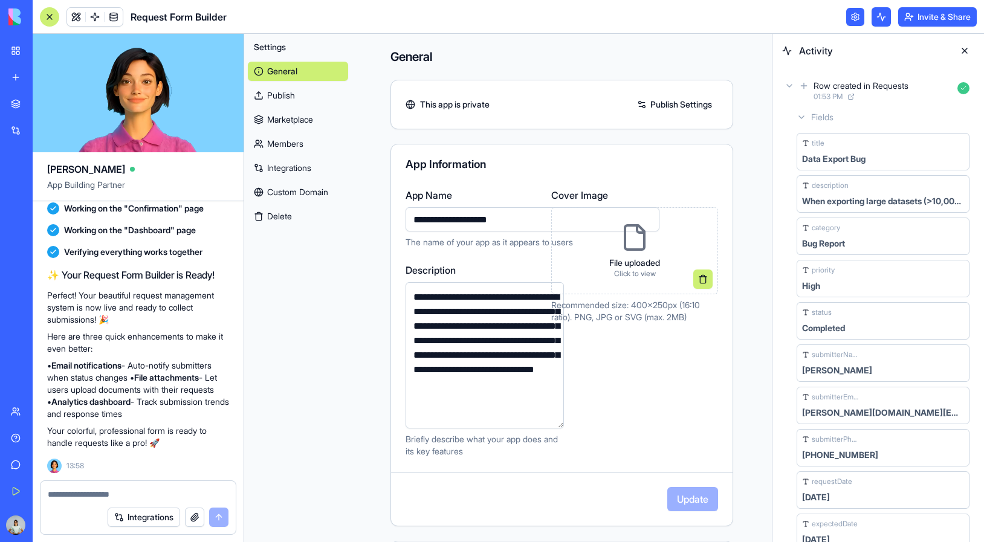
click at [857, 14] on link at bounding box center [855, 17] width 18 height 18
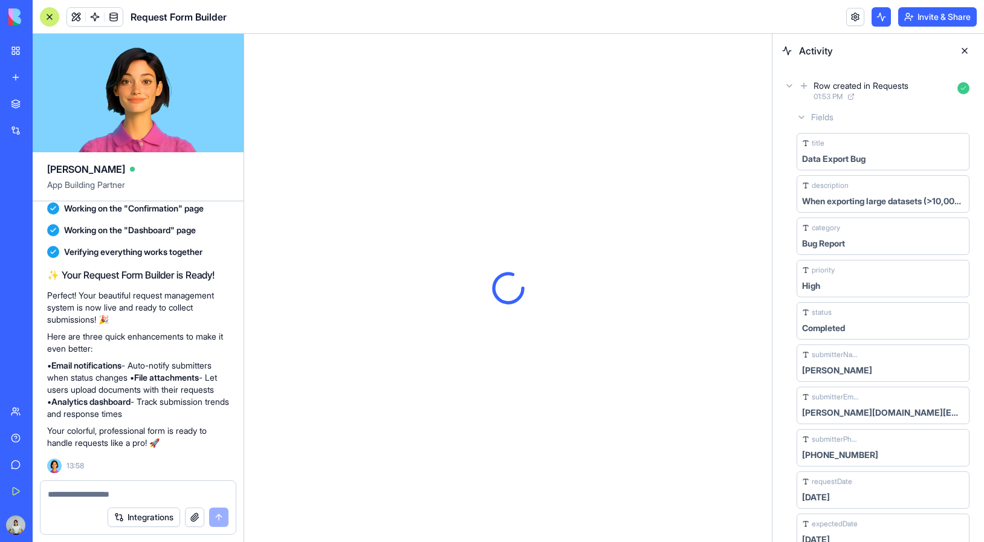
click at [21, 42] on link "My Workspace" at bounding box center [28, 51] width 48 height 24
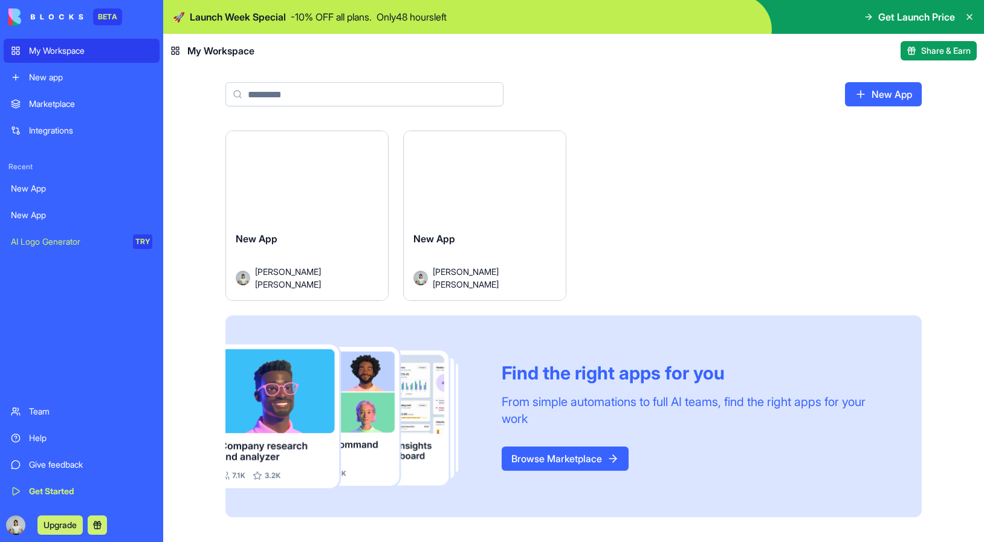
click at [578, 458] on link "Browse Marketplace" at bounding box center [565, 459] width 127 height 24
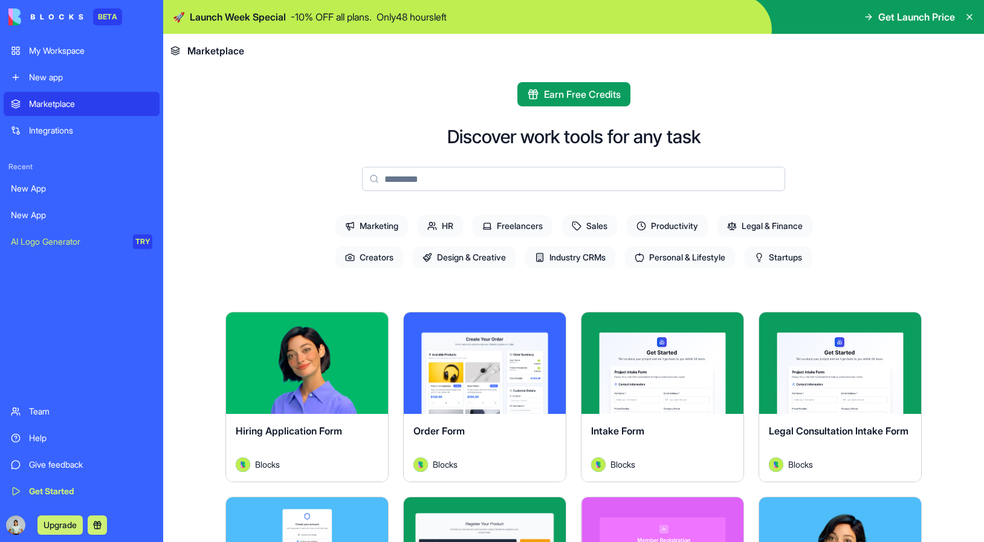
click at [604, 89] on span "Earn Free Credits" at bounding box center [582, 94] width 77 height 15
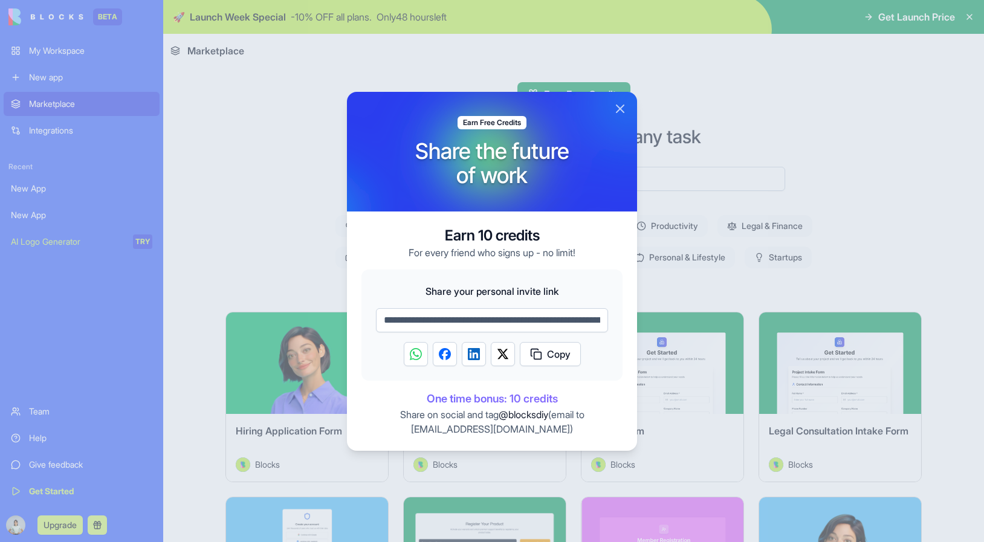
click at [623, 107] on button "Close" at bounding box center [620, 109] width 15 height 15
